Goal: Information Seeking & Learning: Learn about a topic

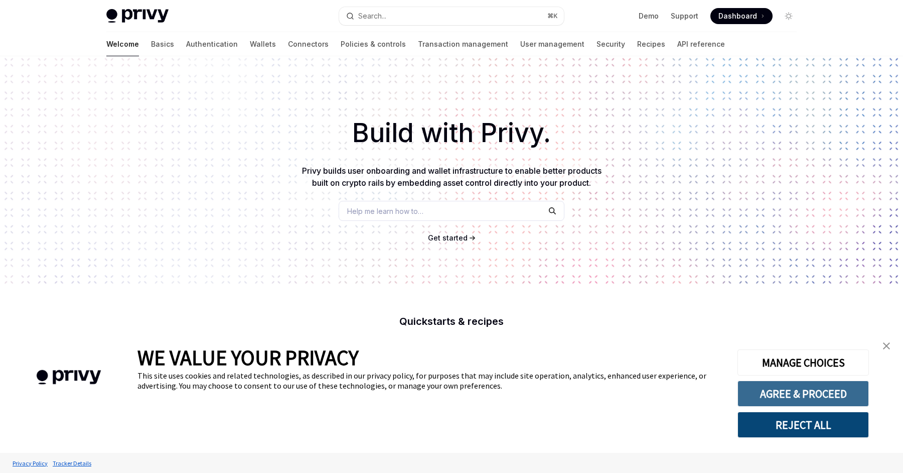
click at [790, 394] on button "AGREE & PROCEED" at bounding box center [802, 393] width 131 height 26
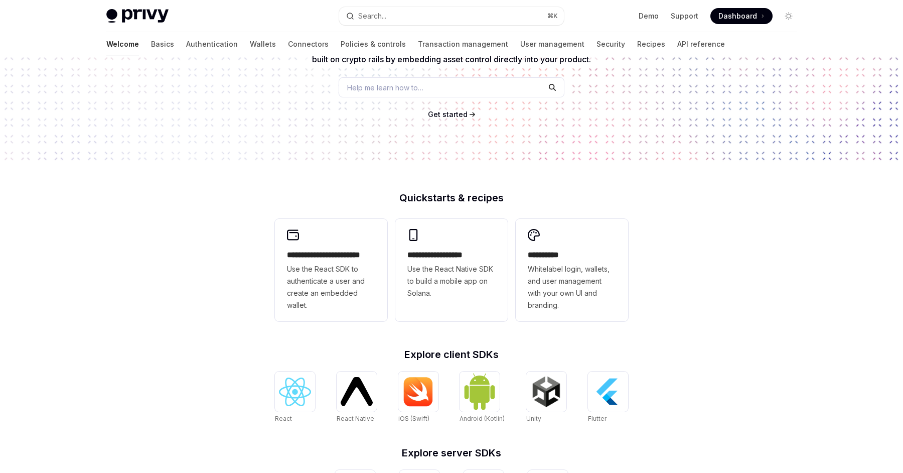
scroll to position [134, 0]
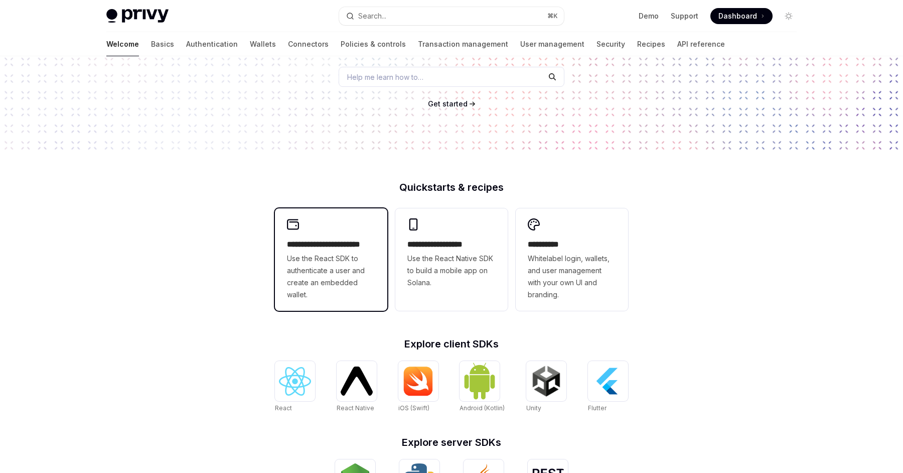
click at [333, 259] on span "Use the React SDK to authenticate a user and create an embedded wallet." at bounding box center [331, 276] width 88 height 48
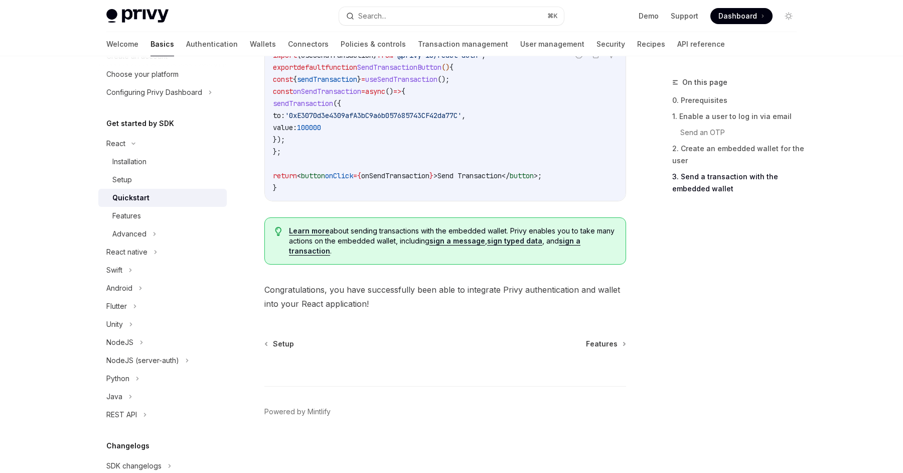
scroll to position [65, 0]
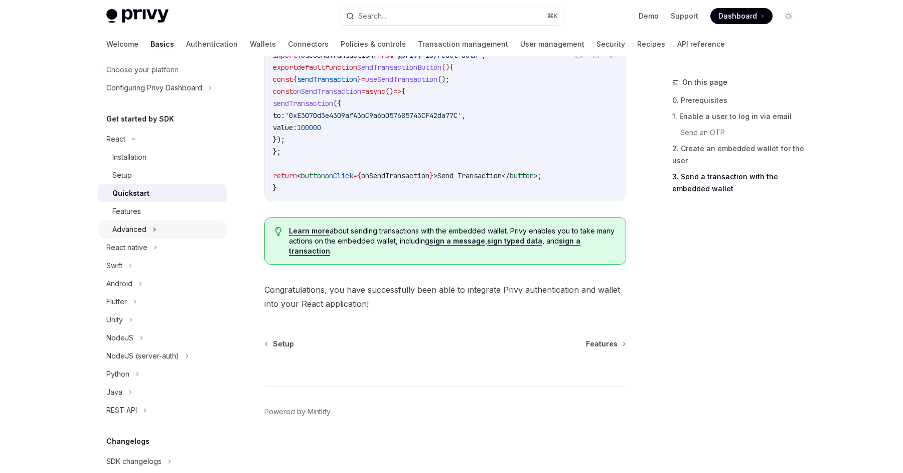
click at [141, 229] on div "Advanced" at bounding box center [129, 229] width 34 height 12
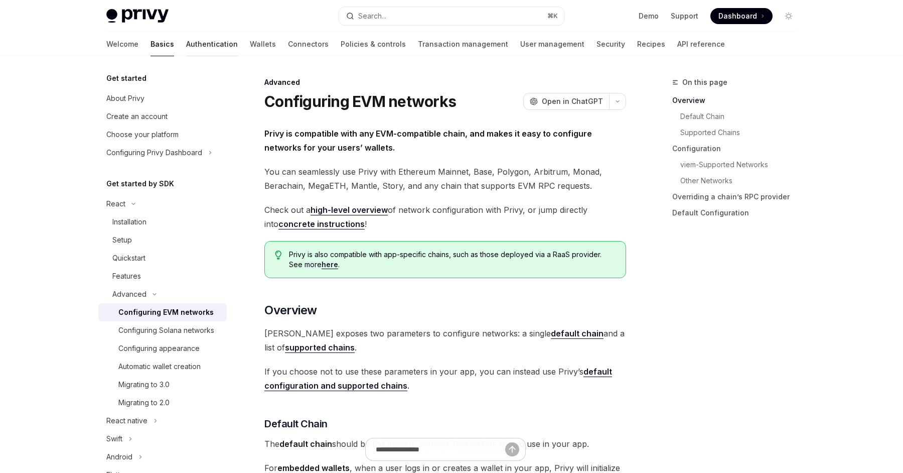
click at [186, 45] on link "Authentication" at bounding box center [212, 44] width 52 height 24
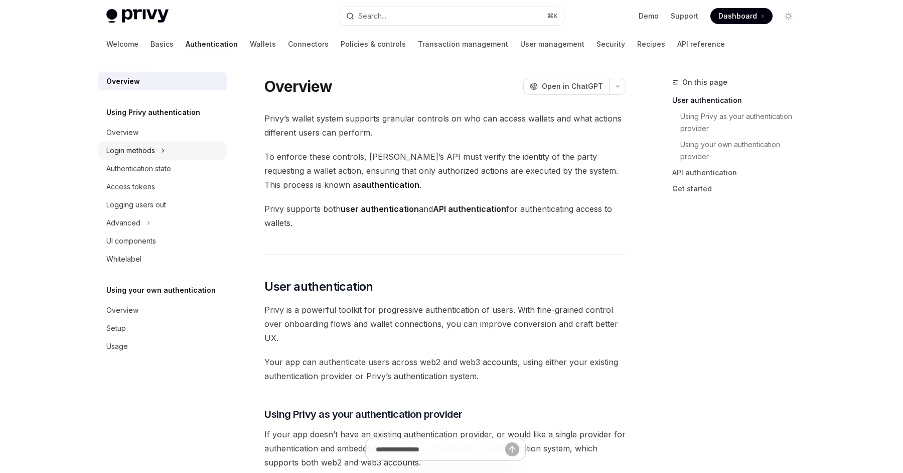
click at [155, 152] on div "Login methods" at bounding box center [130, 150] width 49 height 12
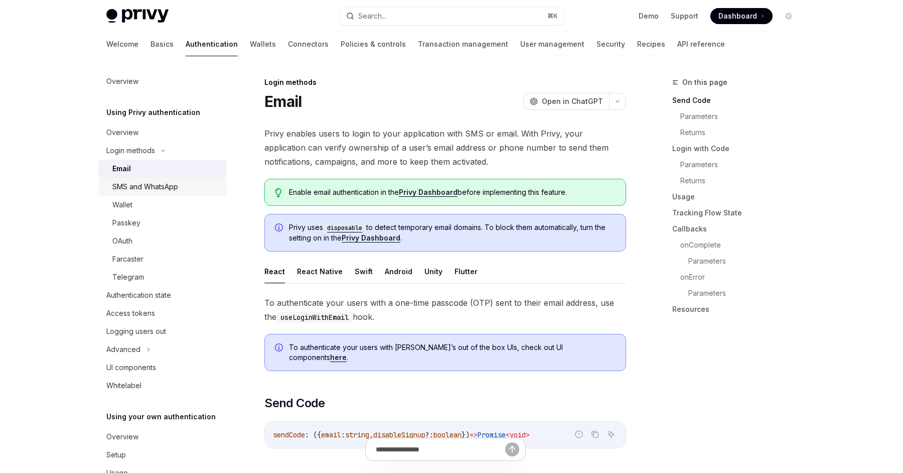
click at [187, 189] on div "SMS and WhatsApp" at bounding box center [166, 187] width 108 height 12
type textarea "*"
